Goal: Information Seeking & Learning: Learn about a topic

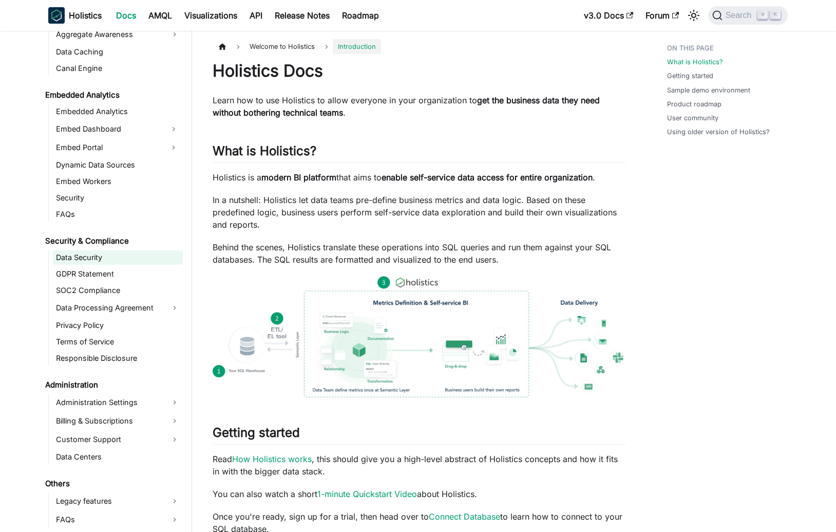
scroll to position [982, 0]
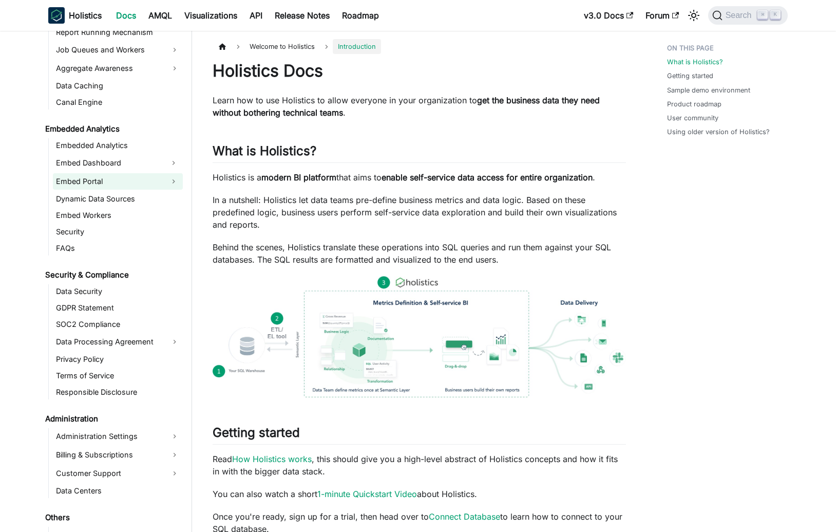
click at [126, 186] on link "Embed Portal" at bounding box center [108, 181] width 111 height 16
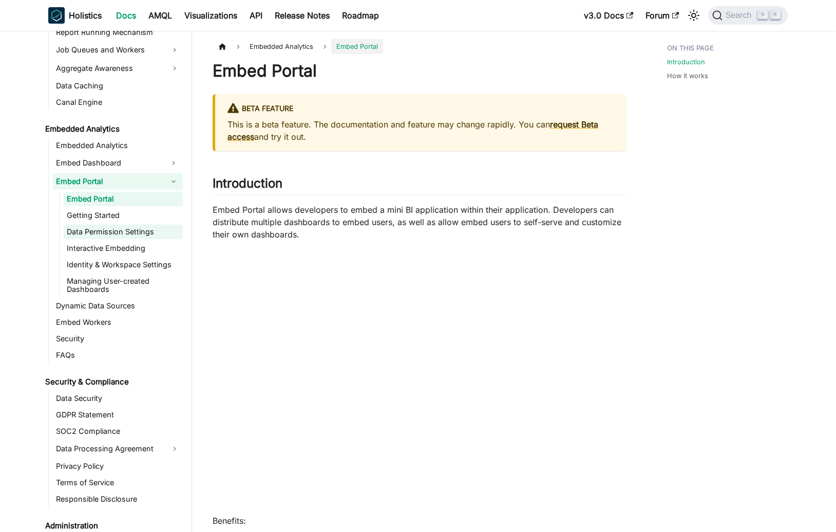
click at [128, 228] on link "Data Permission Settings" at bounding box center [123, 231] width 119 height 14
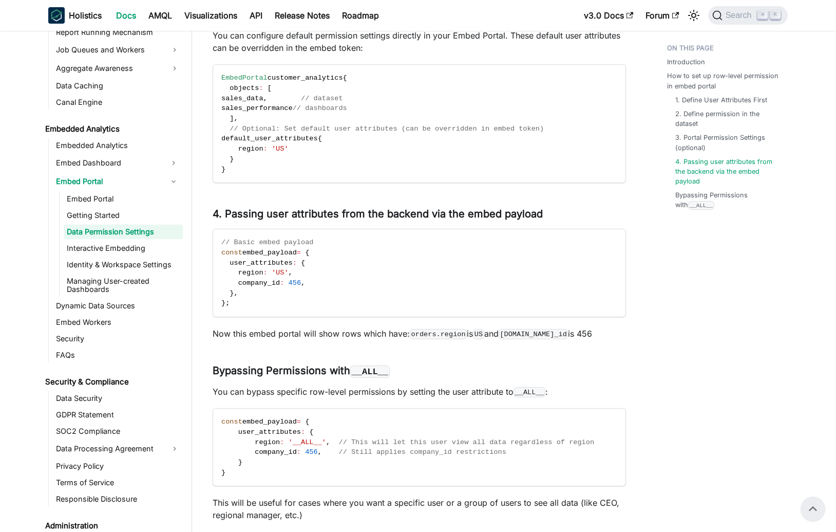
scroll to position [1063, 0]
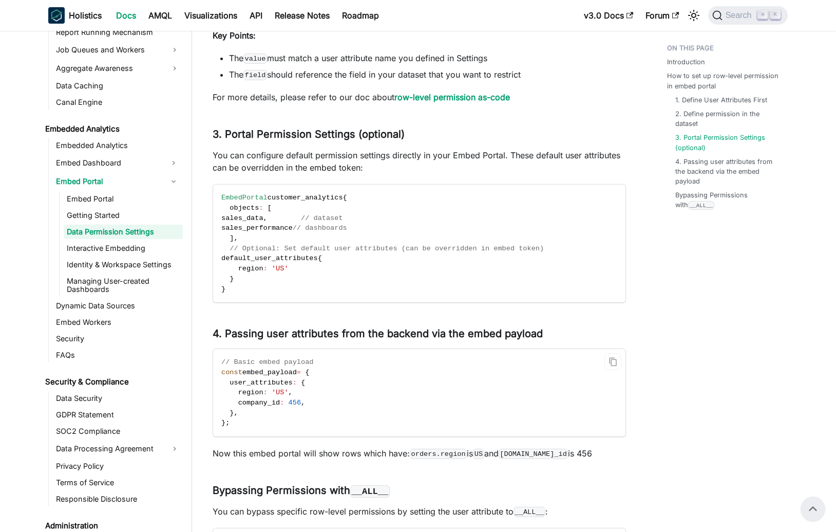
click at [402, 383] on code "// Basic embed payload const embed_payload = { user_attributes : { region : 'US…" at bounding box center [418, 392] width 411 height 87
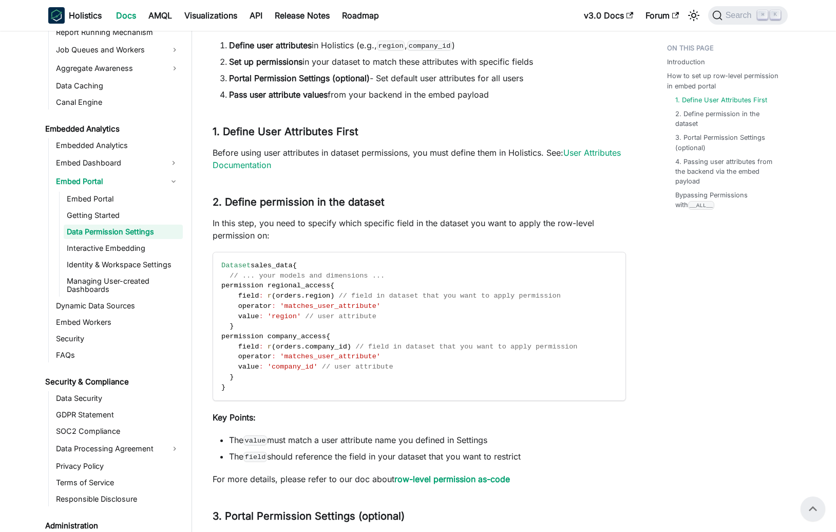
scroll to position [675, 0]
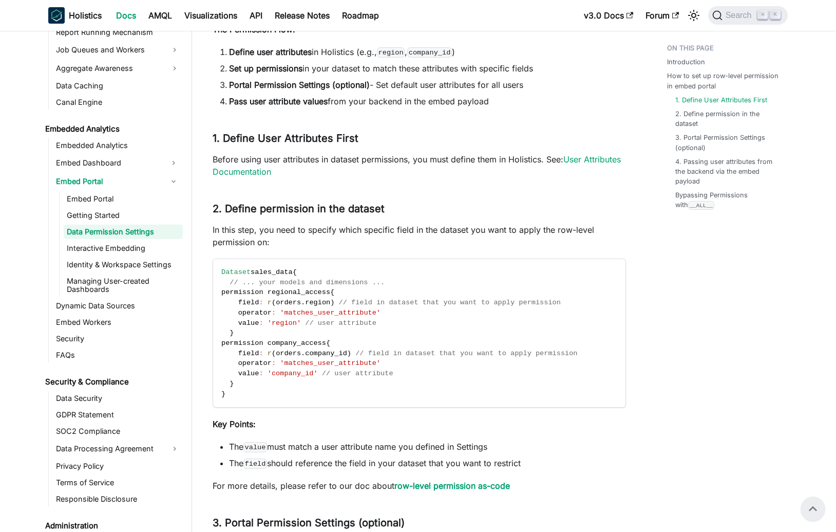
click at [402, 383] on code "Dataset sales_data { // ... your models and dimensions ... permission regional_…" at bounding box center [418, 333] width 411 height 148
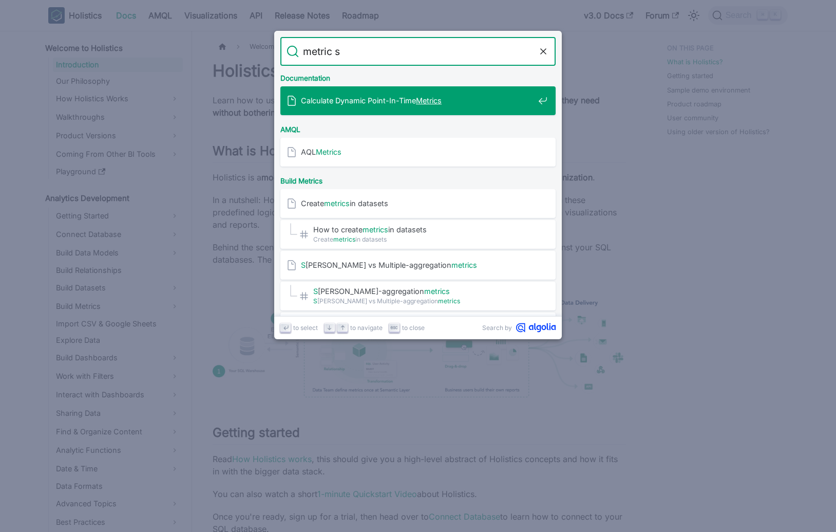
type input "metric sh"
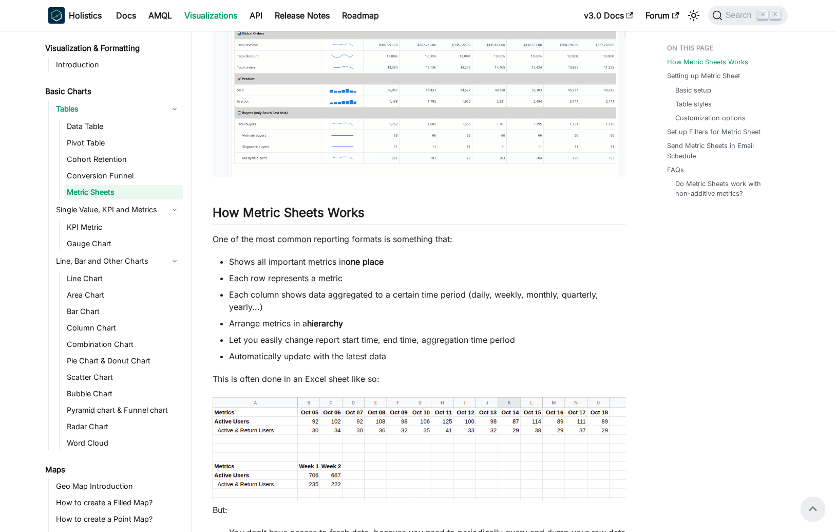
scroll to position [23, 0]
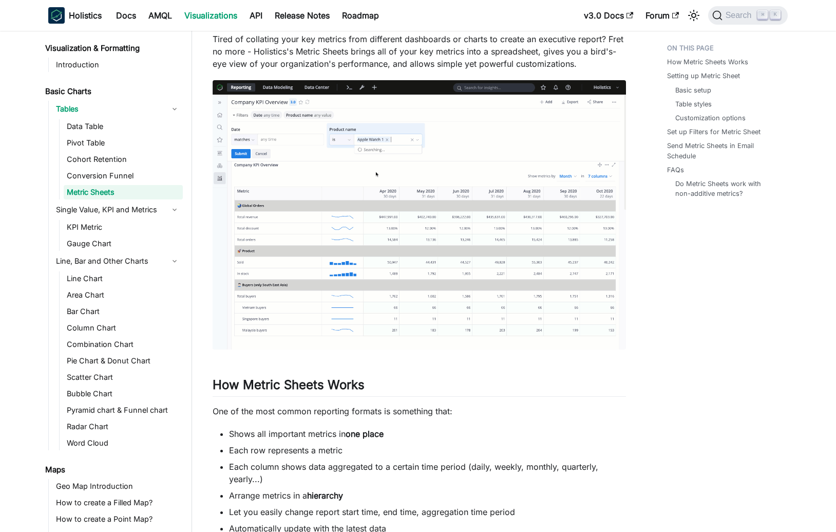
scroll to position [0, 0]
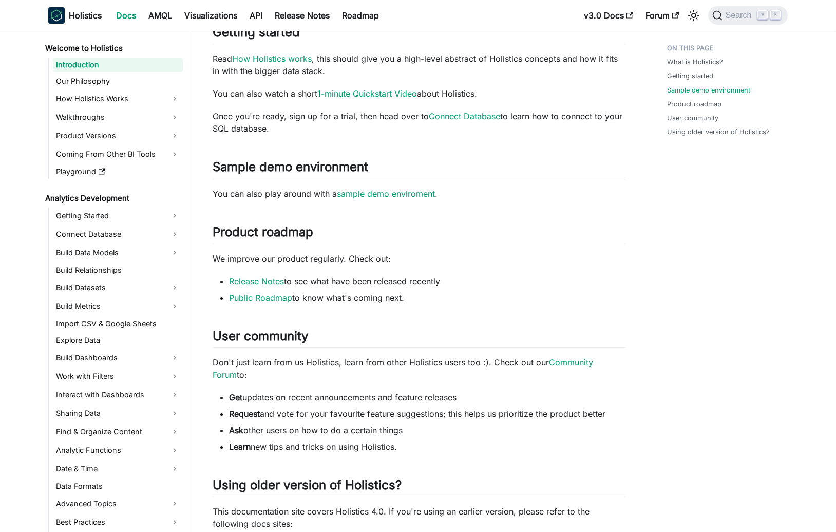
scroll to position [522, 0]
